Goal: Information Seeking & Learning: Learn about a topic

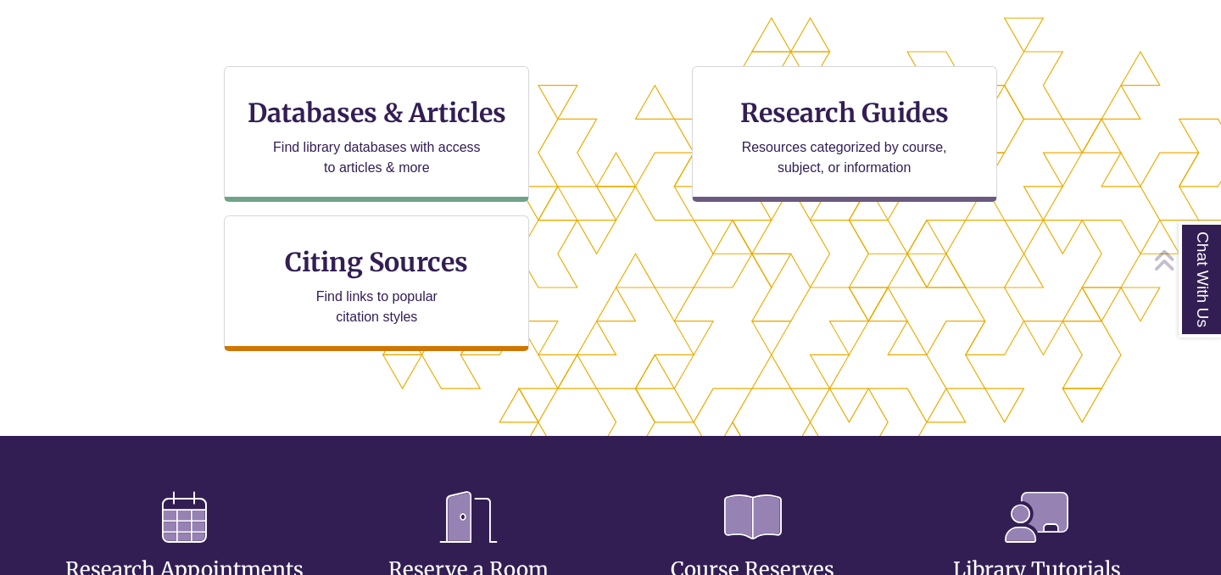
scroll to position [540, 0]
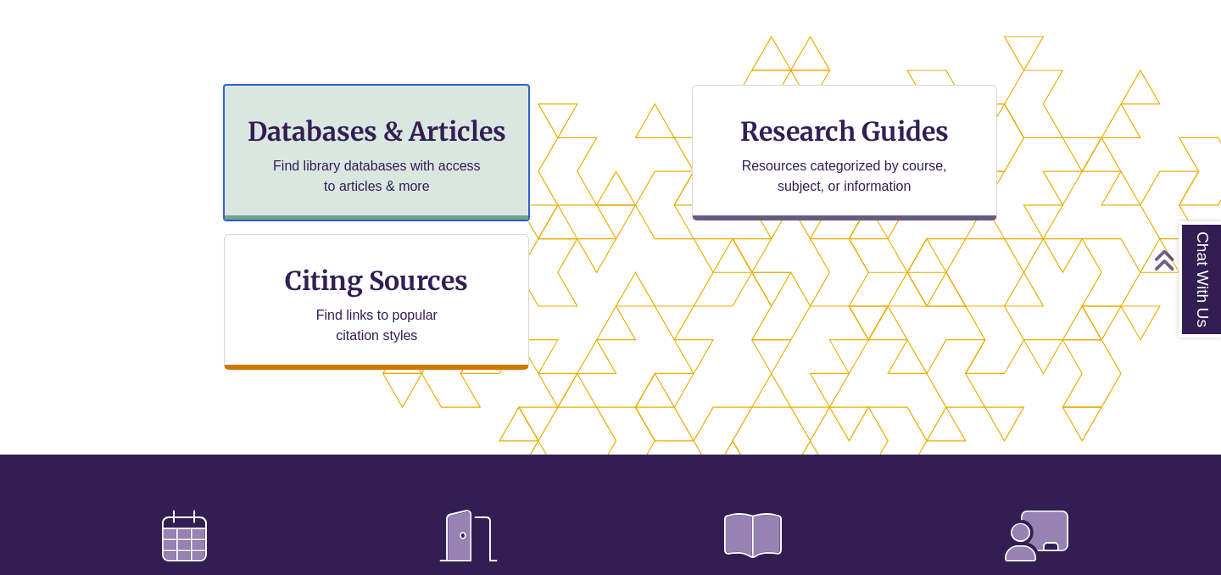
click at [390, 193] on p "Find library databases with access to articles & more" at bounding box center [376, 176] width 221 height 41
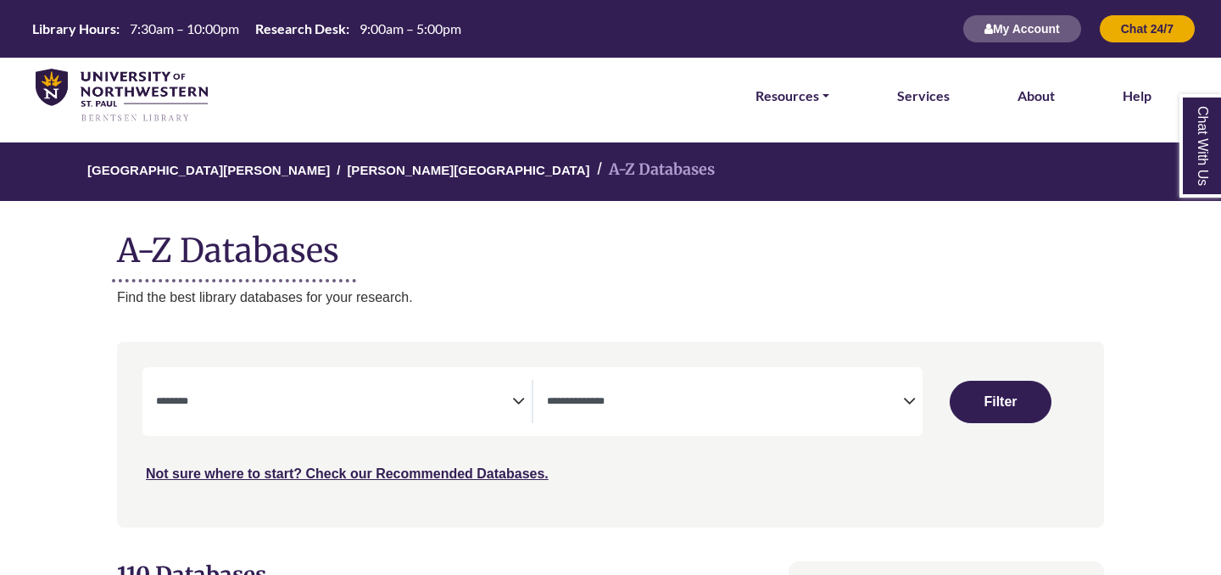
select select "Database Subject Filter"
select select "Database Types Filter"
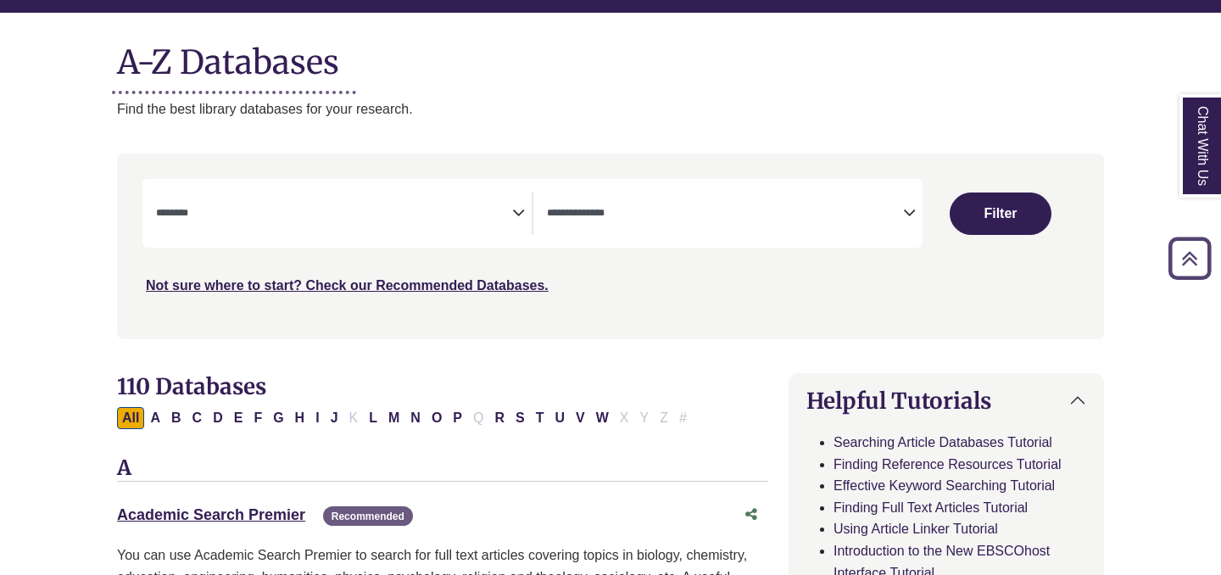
scroll to position [218, 0]
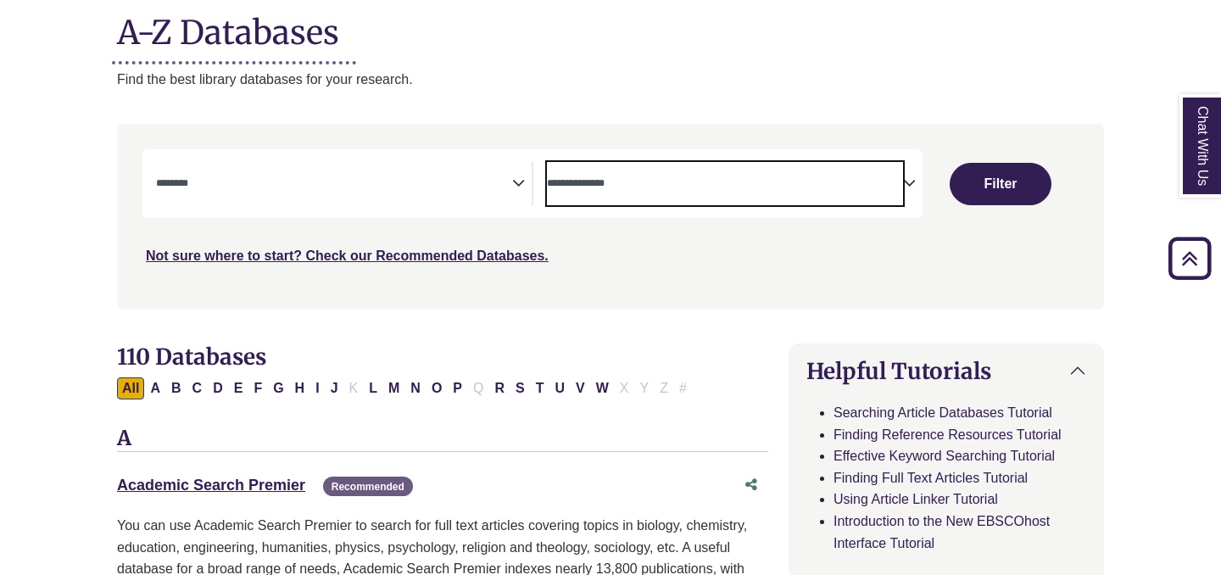
click at [750, 193] on span "Search filters" at bounding box center [725, 183] width 356 height 43
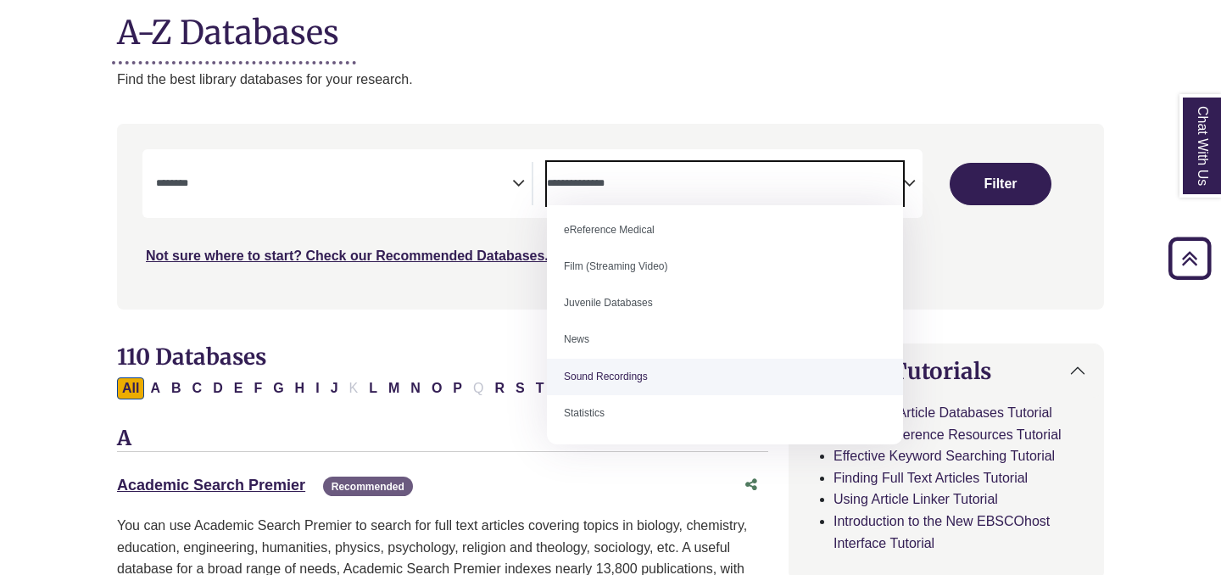
scroll to position [0, 0]
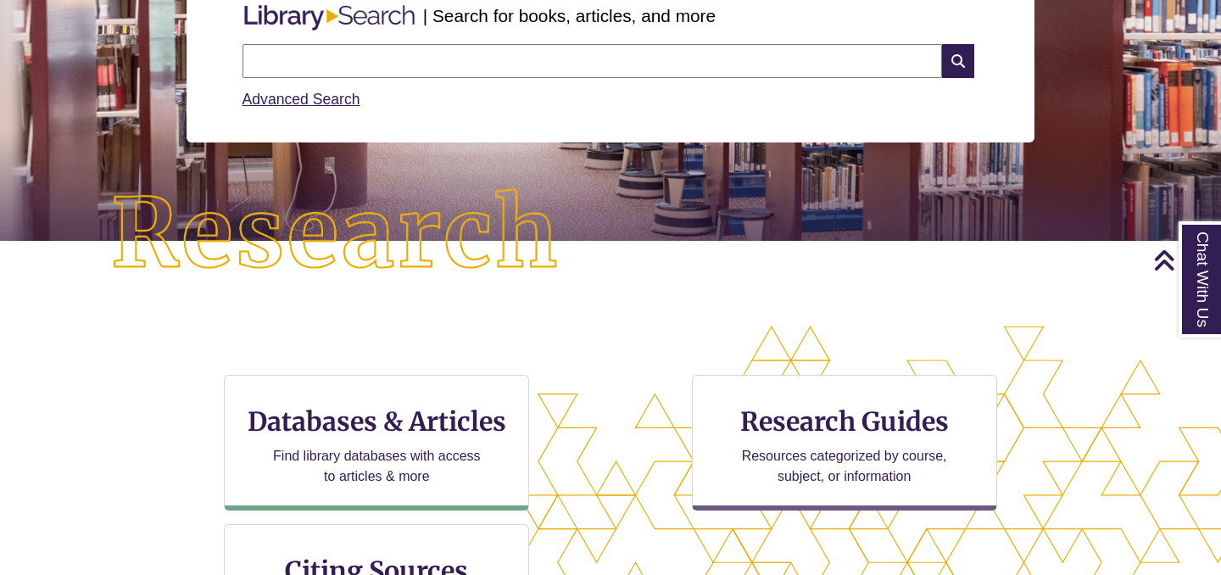
scroll to position [554, 1077]
click at [408, 75] on input "text" at bounding box center [593, 61] width 700 height 34
type input "**********"
